Goal: Information Seeking & Learning: Learn about a topic

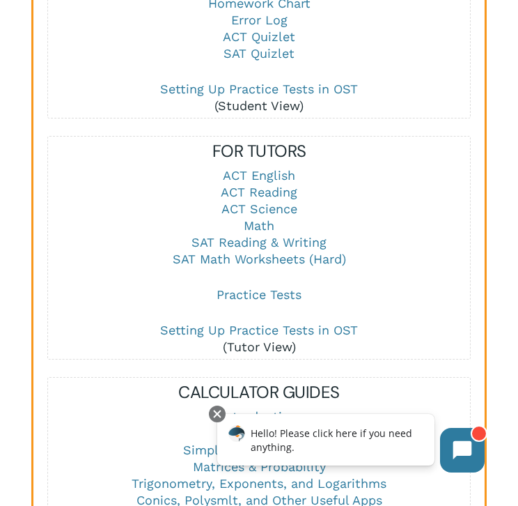
scroll to position [1781, 0]
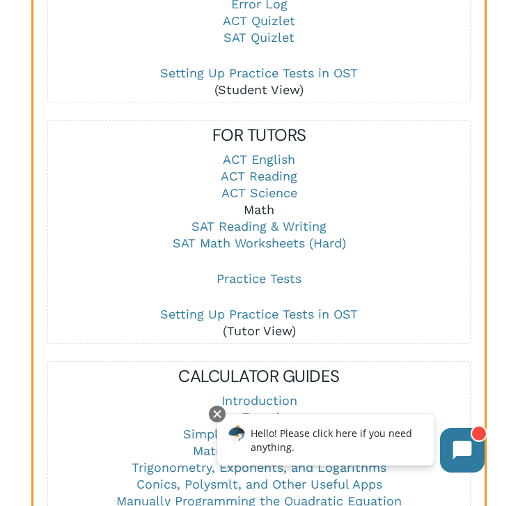
click at [261, 202] on link "Math" at bounding box center [259, 209] width 31 height 15
click at [249, 202] on link "Math" at bounding box center [259, 209] width 31 height 15
click at [369, 151] on p "ACT English ACT Reading ACT Science Math SAT Reading & Writing SAT Math Workshe…" at bounding box center [259, 210] width 422 height 119
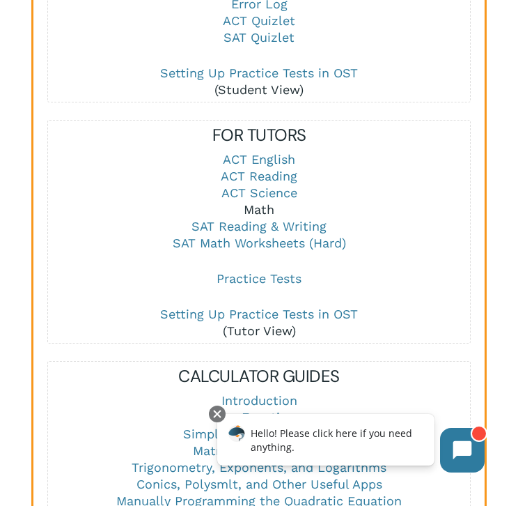
click at [257, 202] on link "Math" at bounding box center [259, 209] width 31 height 15
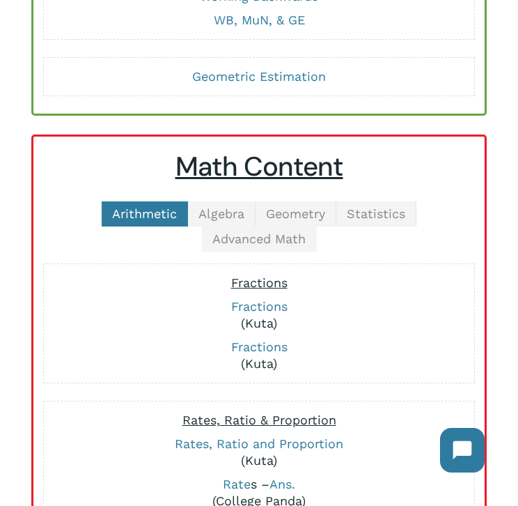
scroll to position [226, 0]
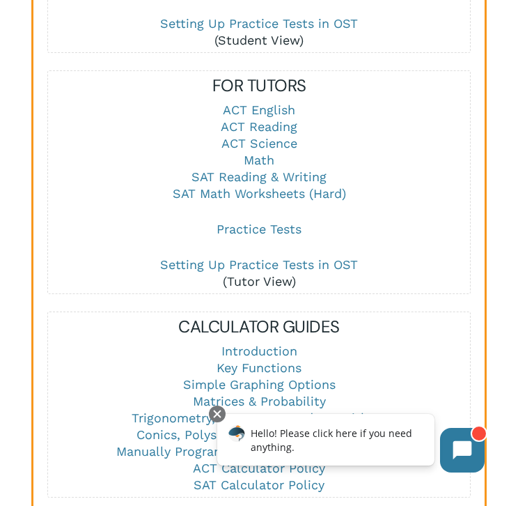
scroll to position [1862, 0]
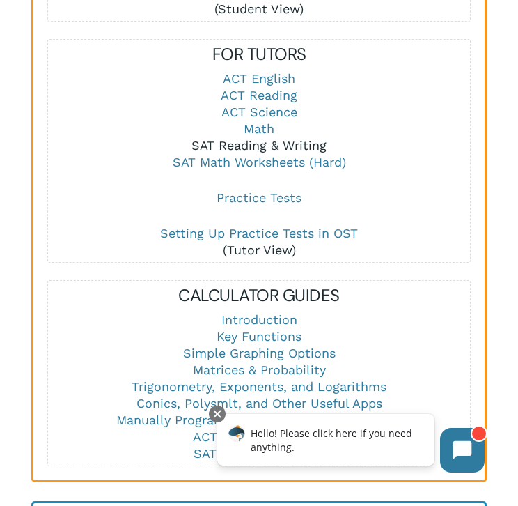
click at [257, 138] on link "SAT Reading & Writing" at bounding box center [259, 145] width 135 height 15
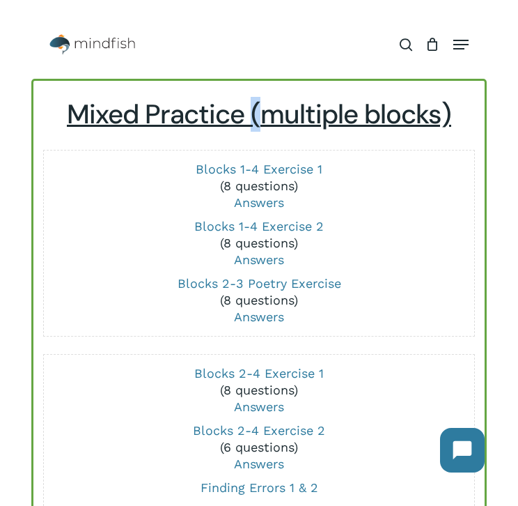
drag, startPoint x: 252, startPoint y: 112, endPoint x: 261, endPoint y: 112, distance: 9.1
click at [261, 112] on u "Mixed Practice (multiple blocks)" at bounding box center [259, 114] width 385 height 35
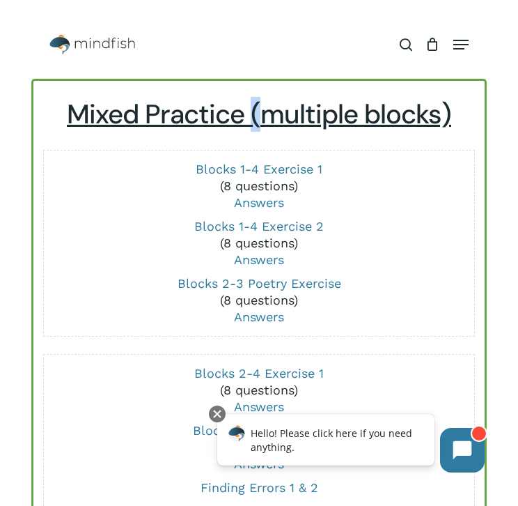
click at [258, 112] on u "Mixed Practice (multiple blocks)" at bounding box center [259, 114] width 385 height 35
click at [357, 125] on u "Mixed Practice (multiple blocks)" at bounding box center [259, 114] width 385 height 35
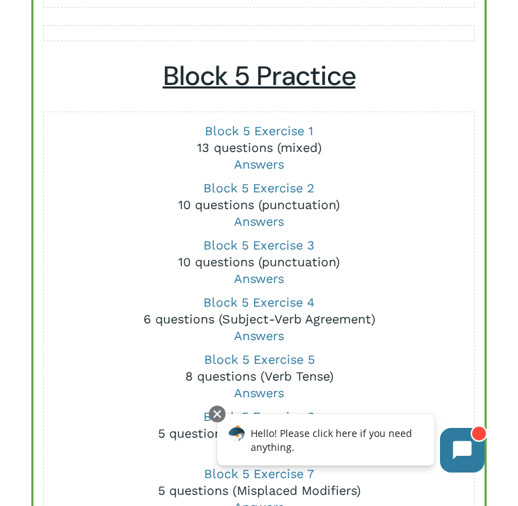
scroll to position [1988, 0]
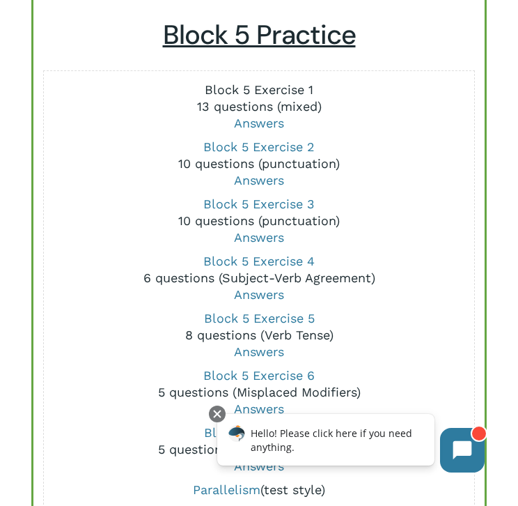
click at [261, 89] on link "Block 5 Exercise 1" at bounding box center [259, 89] width 109 height 15
